Goal: Task Accomplishment & Management: Manage account settings

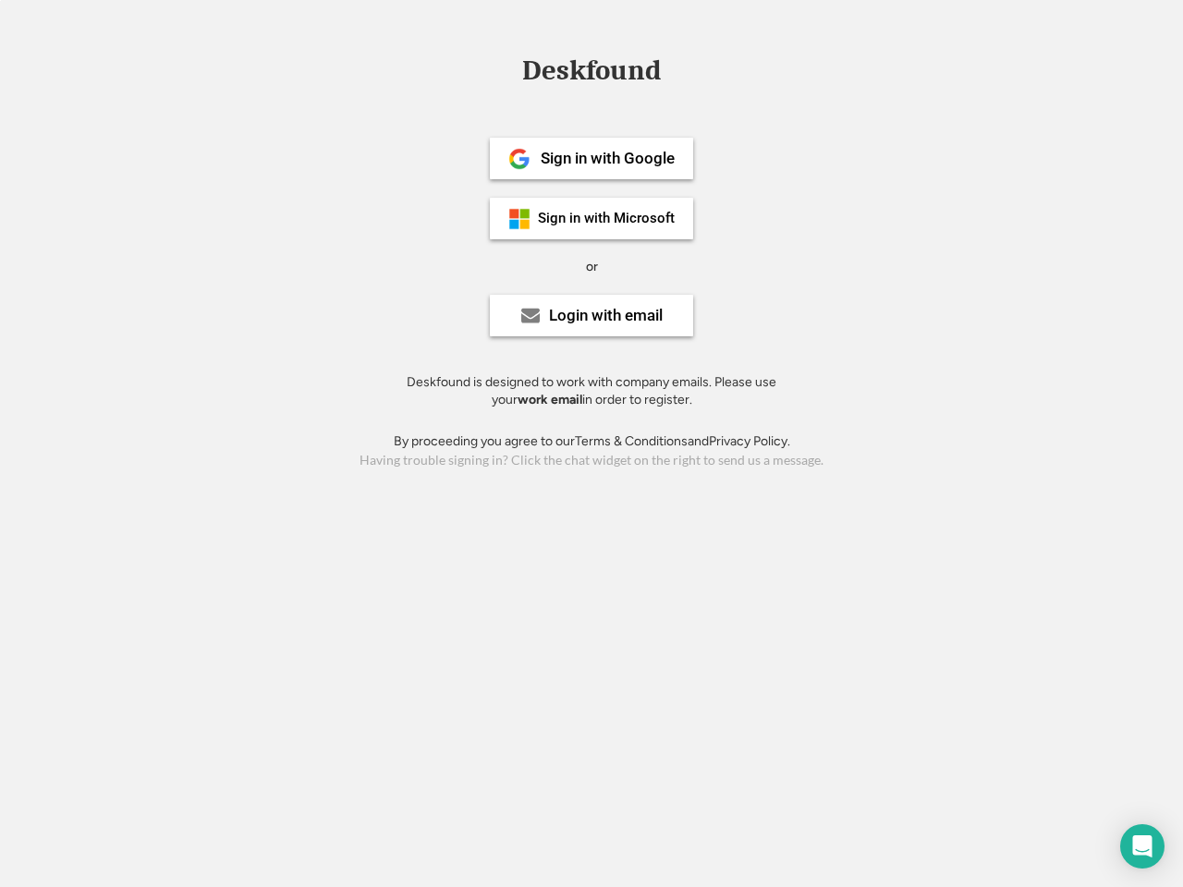
click at [591, 264] on div "or" at bounding box center [592, 267] width 12 height 18
click at [591, 74] on div "Deskfound" at bounding box center [591, 70] width 157 height 29
click at [505, 69] on div "Deskfound" at bounding box center [591, 73] width 1183 height 35
click at [591, 74] on div "Deskfound" at bounding box center [591, 70] width 157 height 29
click at [591, 266] on div "or" at bounding box center [592, 267] width 12 height 18
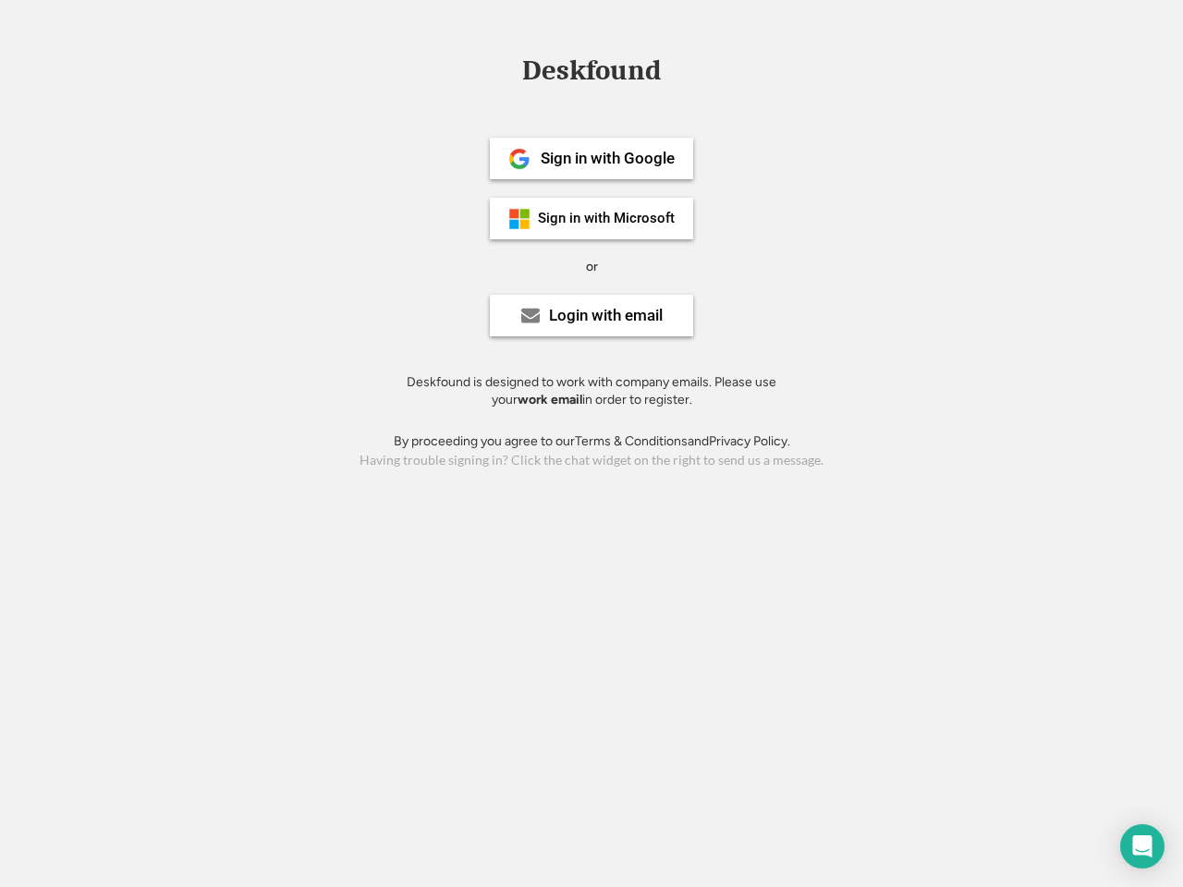
click at [591, 158] on div "Sign in with Google" at bounding box center [608, 159] width 134 height 16
click at [607, 158] on div "Sign in with Google" at bounding box center [608, 159] width 134 height 16
click at [519, 159] on img at bounding box center [519, 159] width 22 height 22
click at [591, 218] on div "Sign in with Microsoft" at bounding box center [606, 219] width 137 height 14
click at [607, 218] on div "Sign in with Microsoft" at bounding box center [606, 219] width 137 height 14
